Goal: Check status: Check status

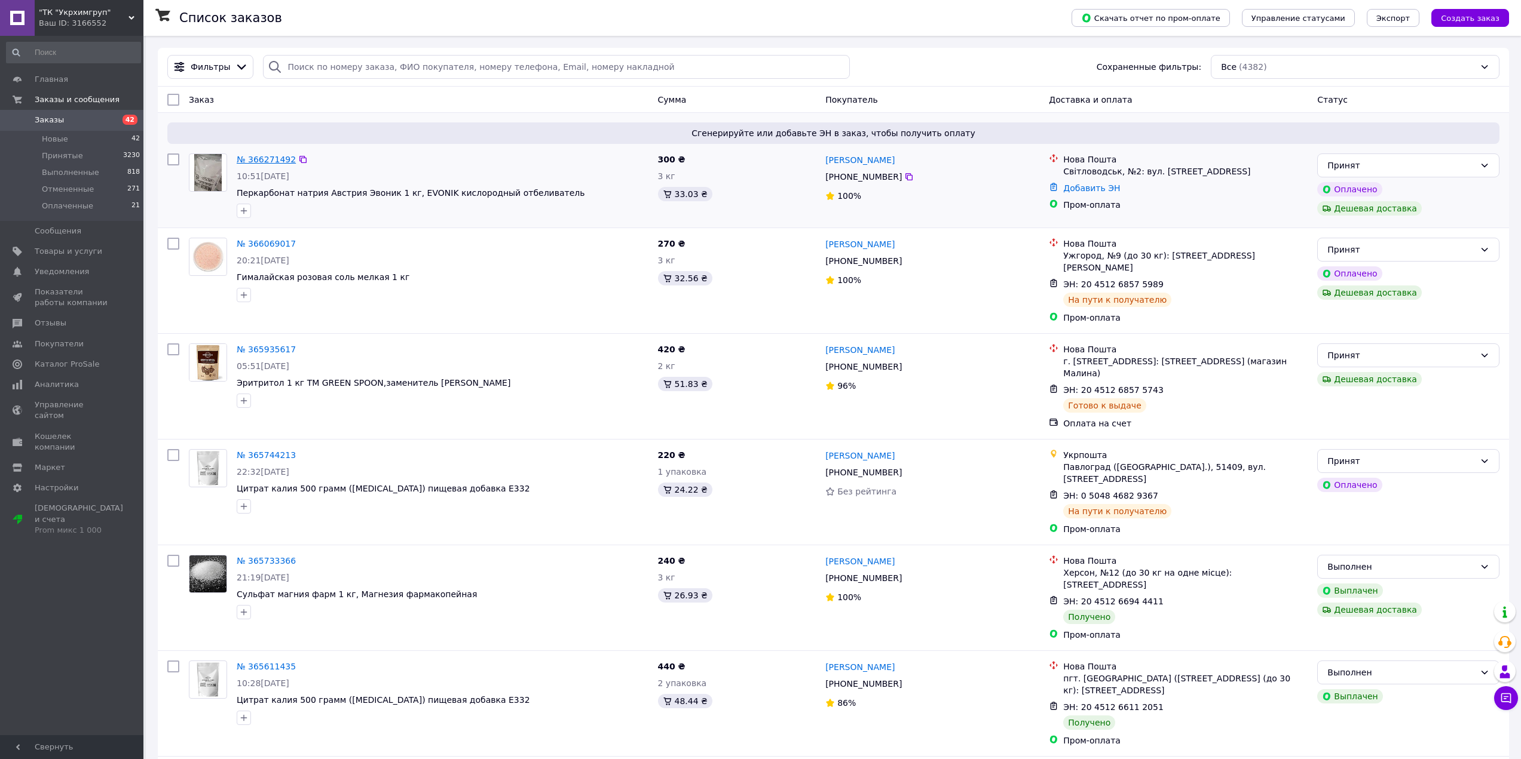
click at [253, 156] on link "№ 366271492" at bounding box center [266, 160] width 59 height 10
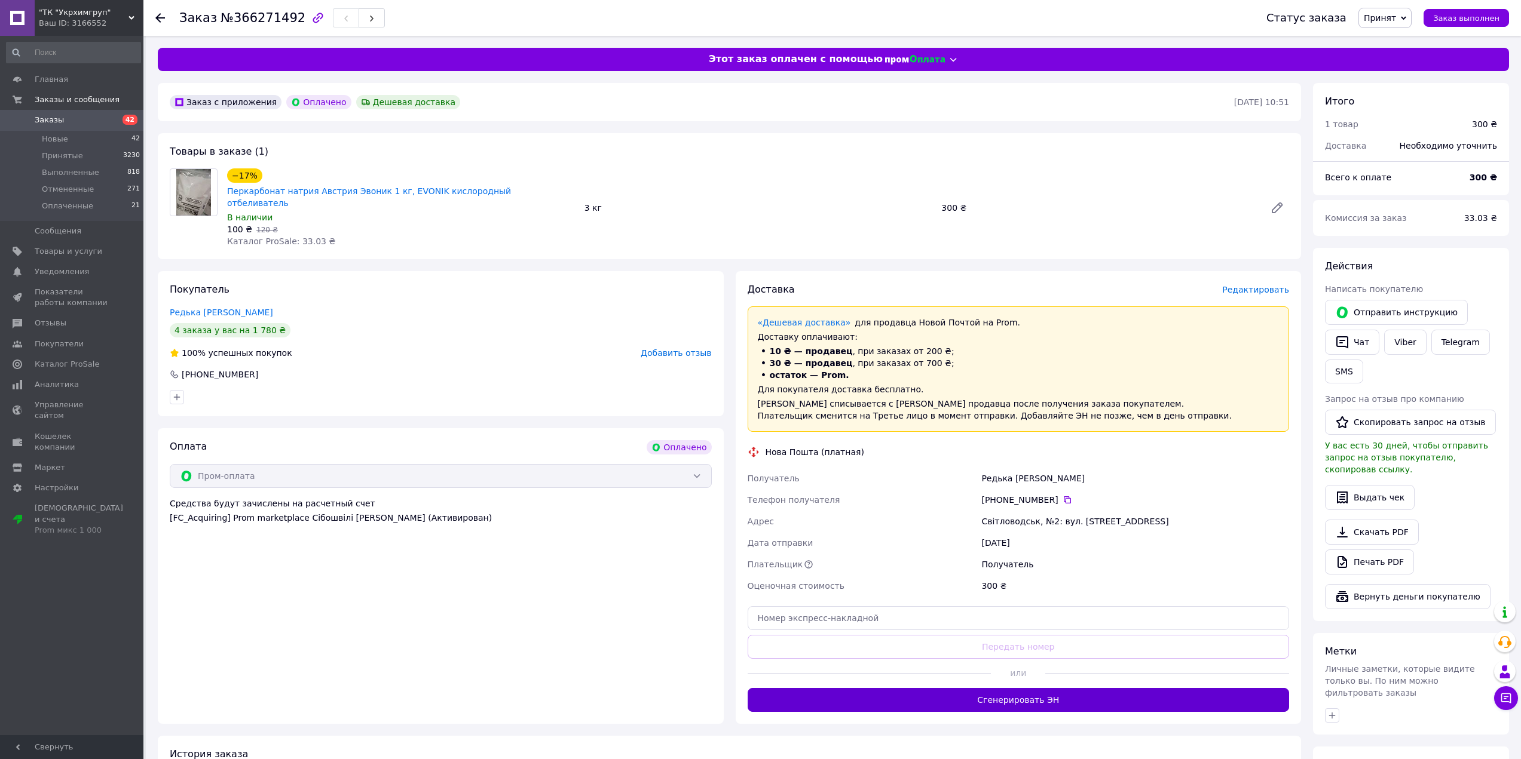
click at [1000, 688] on button "Сгенерировать ЭН" at bounding box center [1019, 700] width 542 height 24
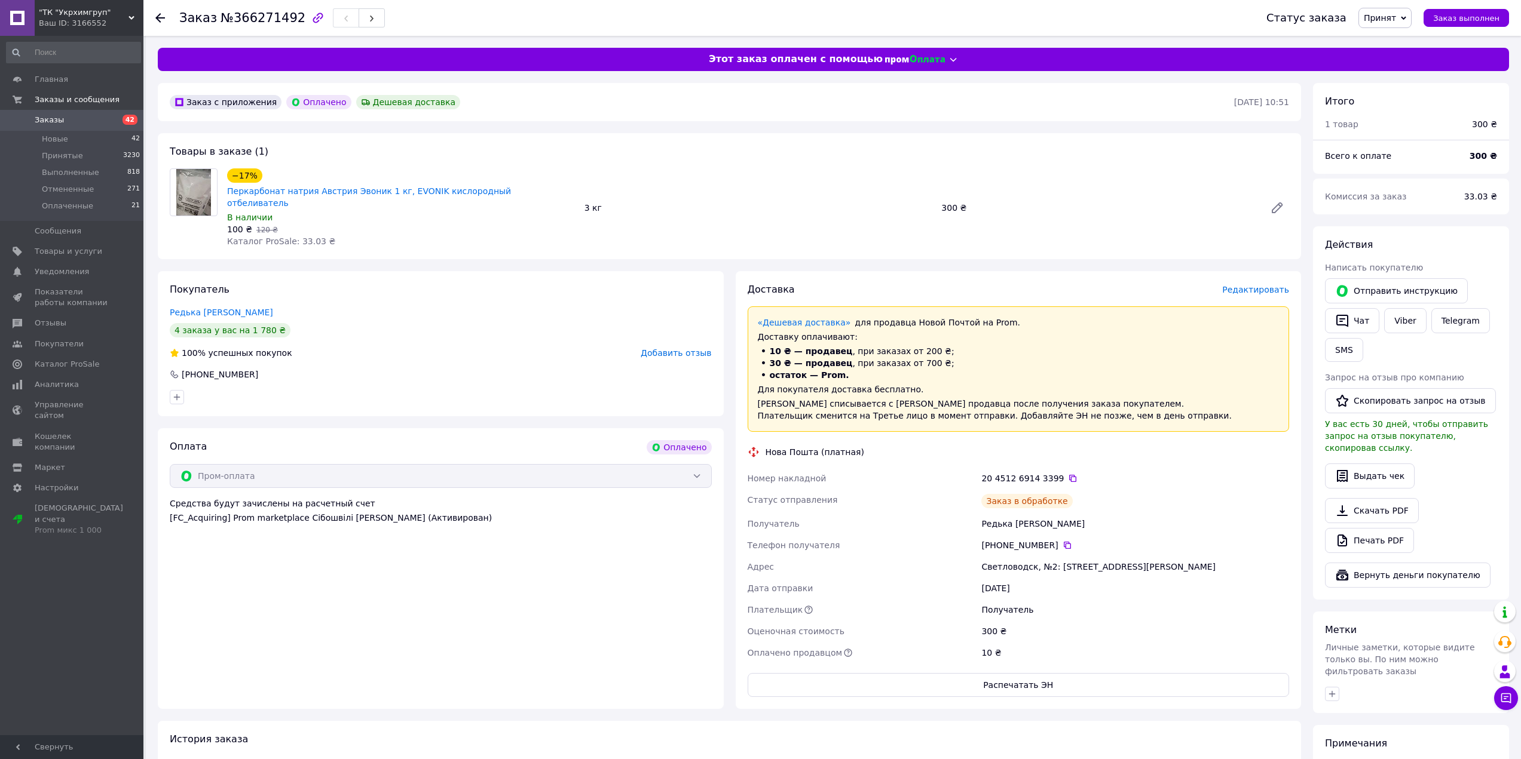
click at [1068, 474] on icon at bounding box center [1073, 479] width 10 height 10
click at [1063, 541] on icon at bounding box center [1067, 546] width 10 height 10
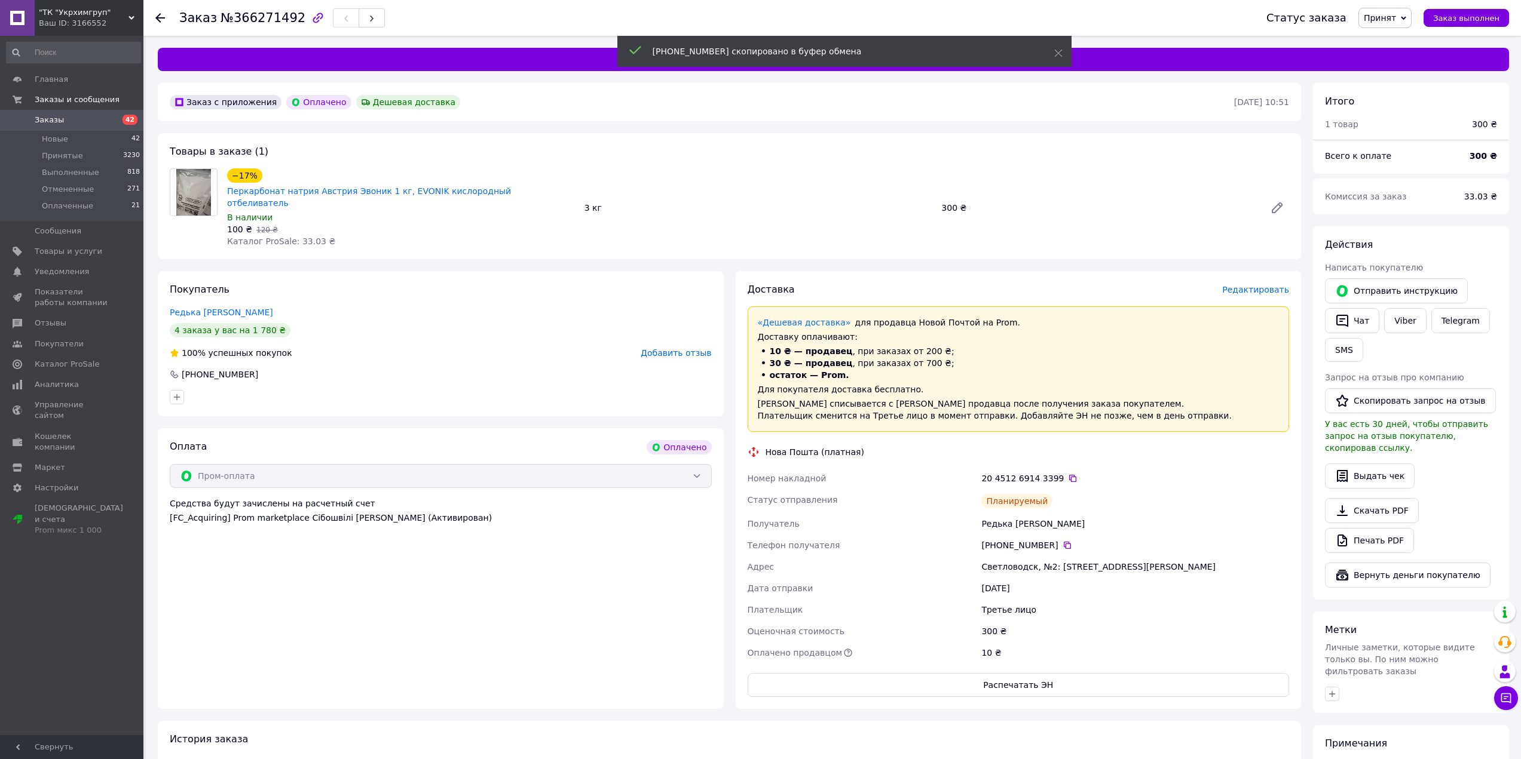
click at [982, 513] on div "Редька Ольга" at bounding box center [1135, 524] width 313 height 22
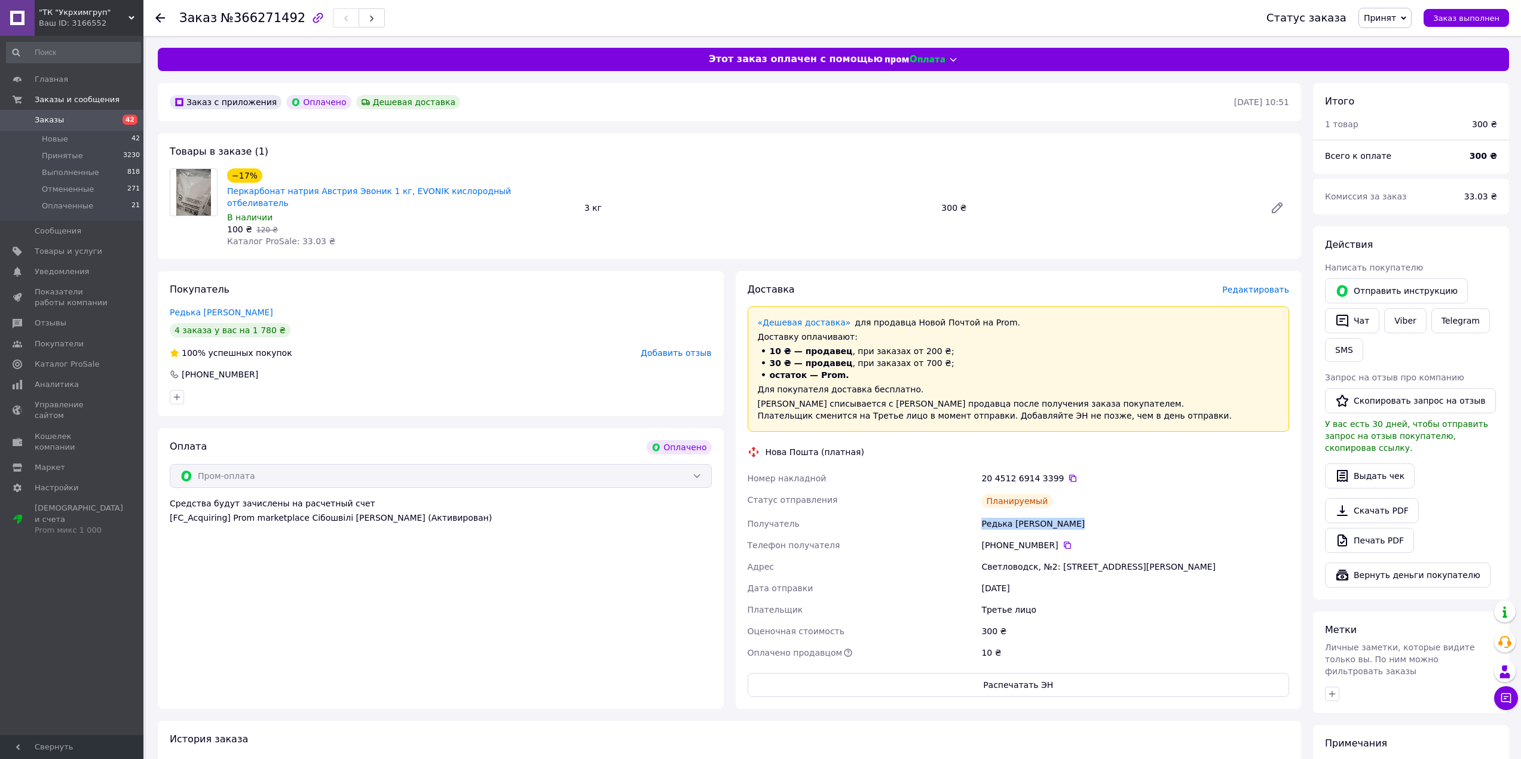
copy div "Редька Ольга"
click at [1015, 556] on div "Светловодск, №2: ул. Героев Чернобыля, 9Г" at bounding box center [1135, 567] width 313 height 22
copy div "Светловодск, №2: ул. Героев Чернобыля, 9Г"
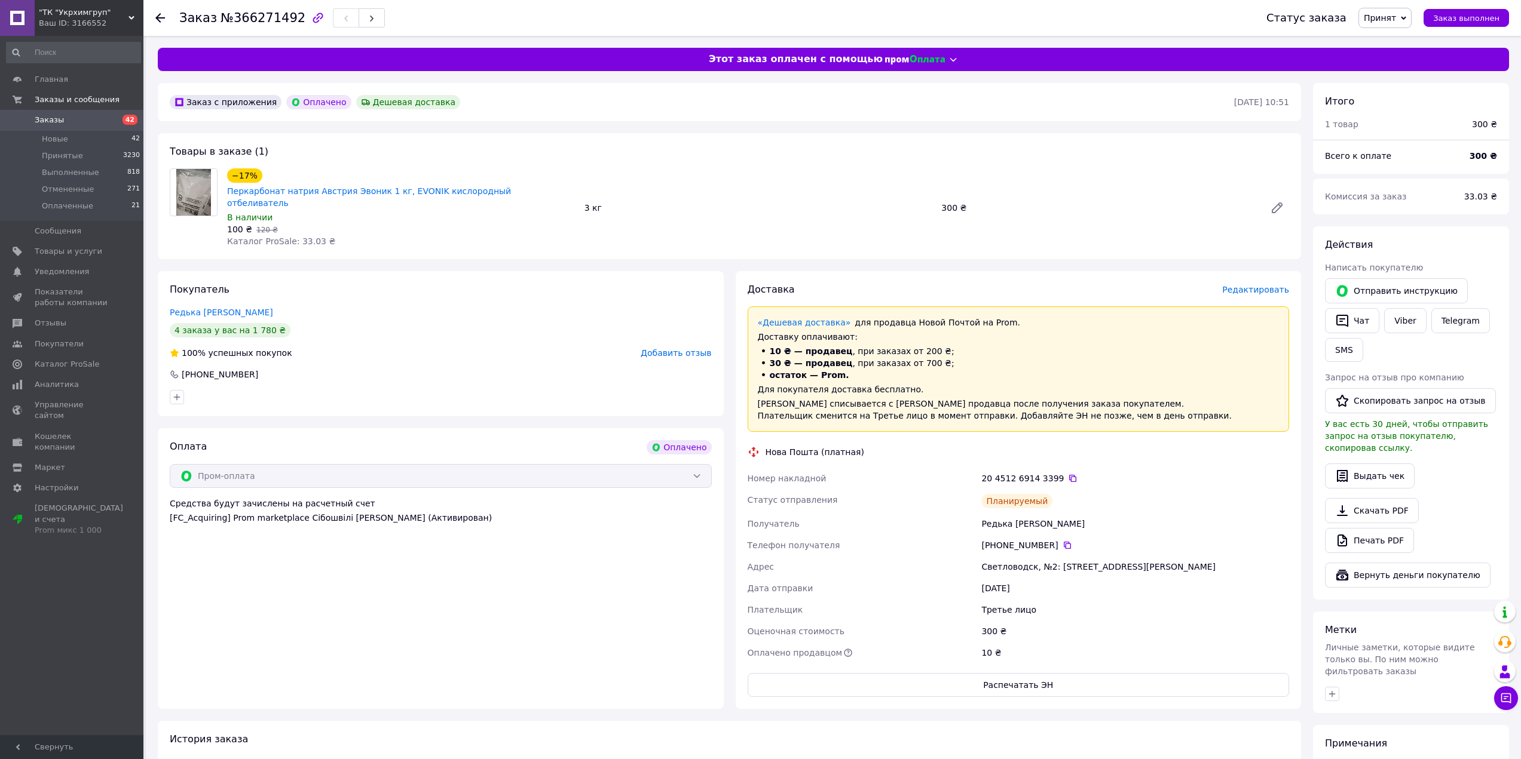
click at [46, 122] on span "Заказы" at bounding box center [49, 120] width 29 height 11
